Goal: Information Seeking & Learning: Learn about a topic

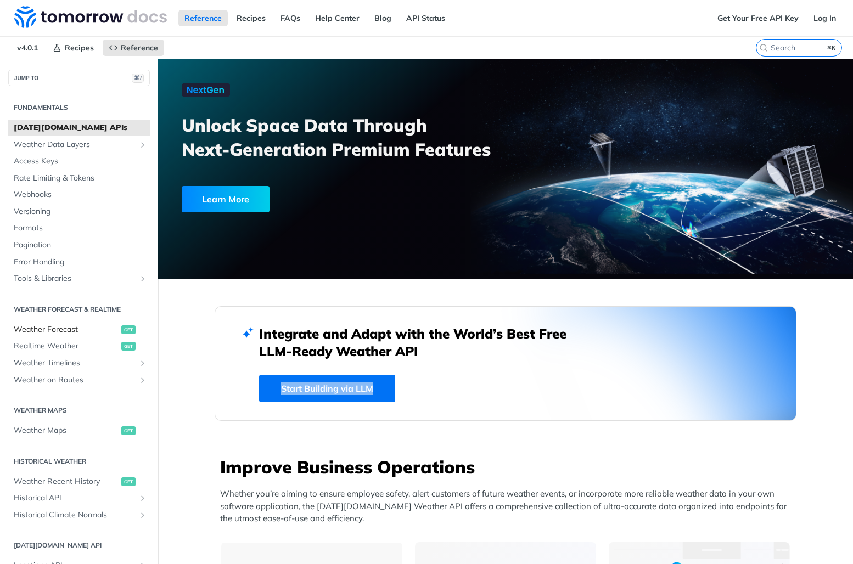
click at [52, 328] on span "Weather Forecast" at bounding box center [66, 329] width 105 height 11
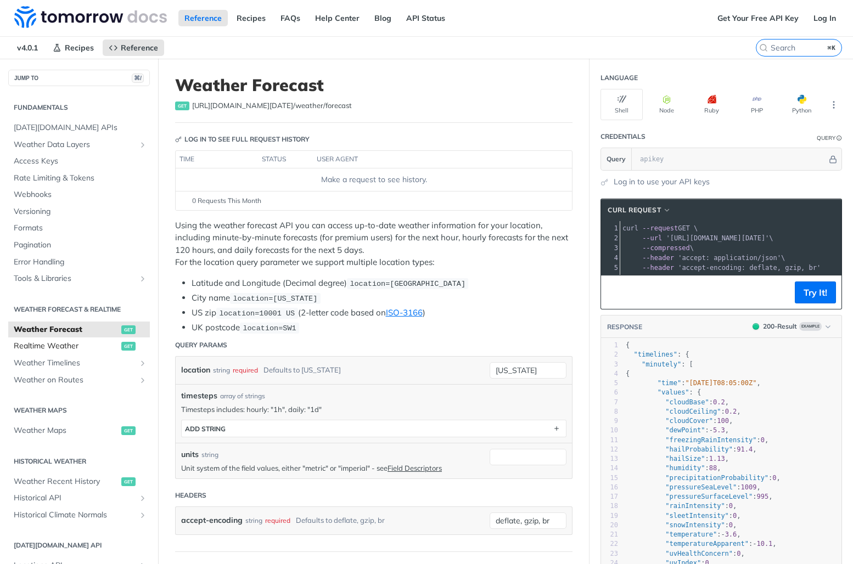
click at [33, 344] on span "Realtime Weather" at bounding box center [66, 346] width 105 height 11
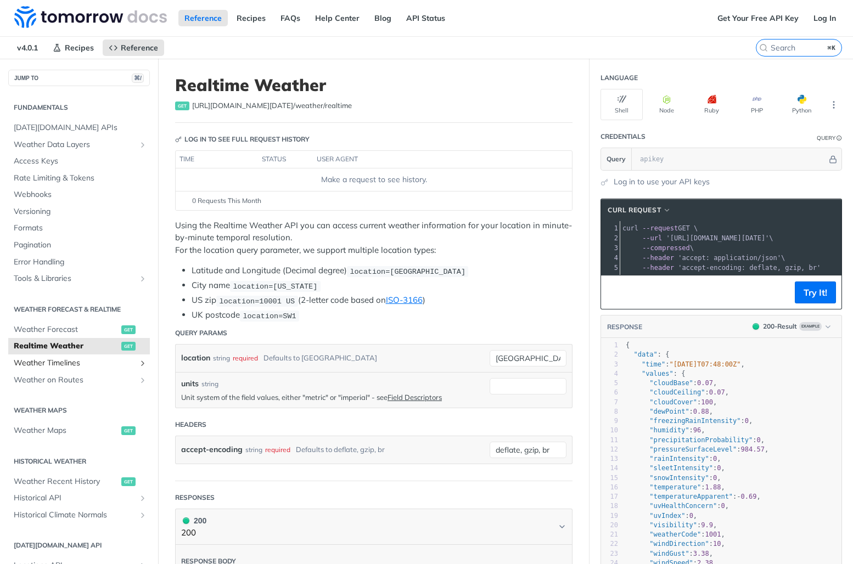
click at [46, 365] on span "Weather Timelines" at bounding box center [75, 363] width 122 height 11
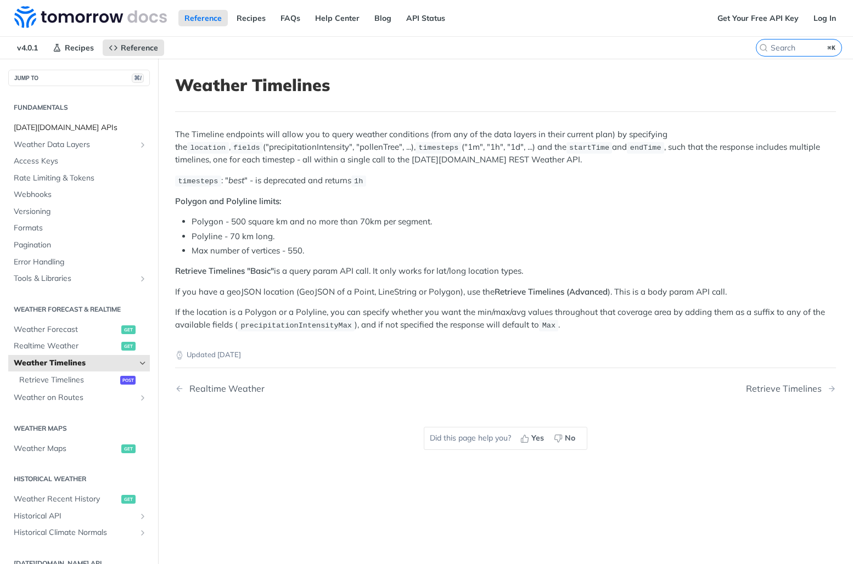
click at [23, 128] on span "Tomorrow.io APIs" at bounding box center [80, 127] width 133 height 11
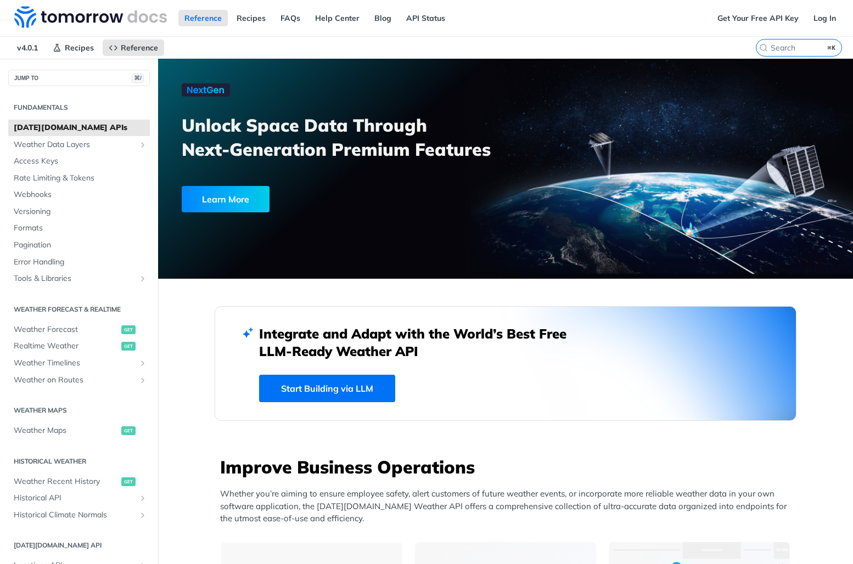
click at [356, 399] on link "Start Building via LLM" at bounding box center [327, 388] width 136 height 27
